Goal: Transaction & Acquisition: Purchase product/service

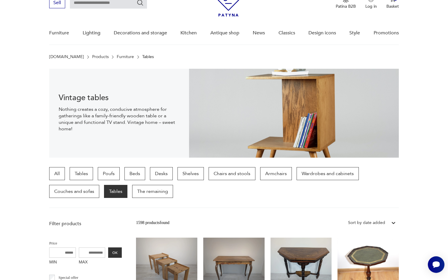
scroll to position [14, 0]
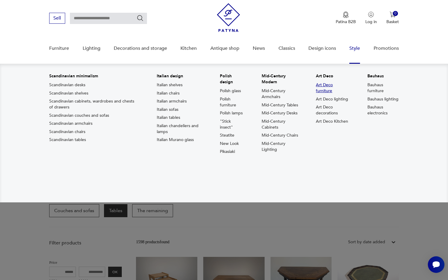
click at [323, 90] on font "Art Deco furniture" at bounding box center [324, 88] width 17 height 12
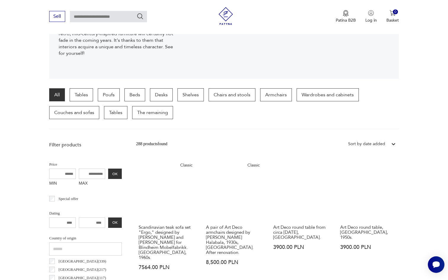
scroll to position [207, 0]
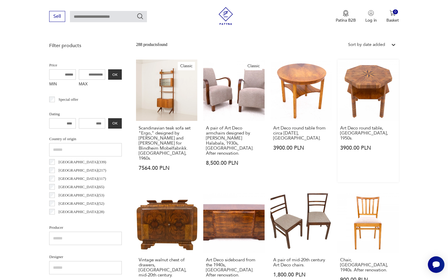
click at [363, 80] on link "Art Deco round table, [GEOGRAPHIC_DATA], 1950s. 3900.00 PLN" at bounding box center [367, 121] width 61 height 123
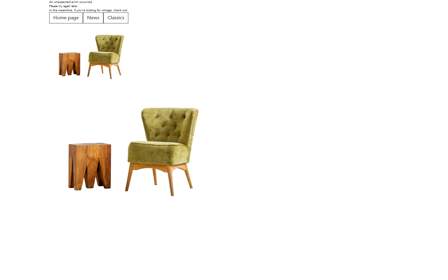
click at [143, 134] on img at bounding box center [135, 145] width 172 height 121
click at [175, 132] on img at bounding box center [135, 145] width 172 height 121
click at [110, 16] on font "Classics" at bounding box center [116, 18] width 17 height 7
click at [70, 20] on font "Home page" at bounding box center [65, 18] width 25 height 7
